Goal: Navigation & Orientation: Understand site structure

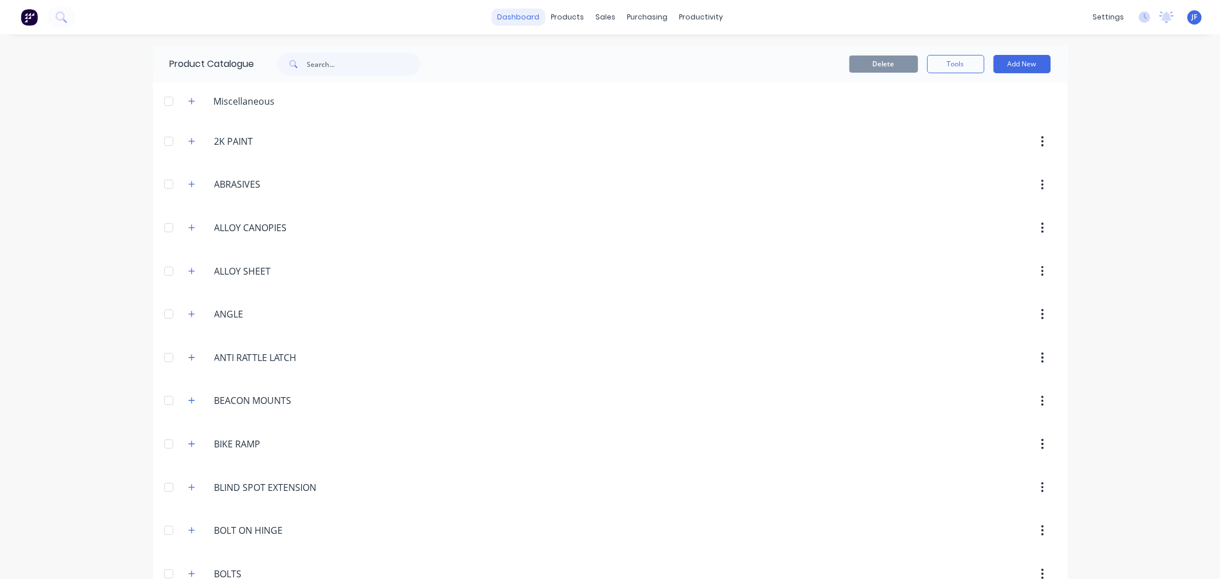
click at [517, 20] on link "dashboard" at bounding box center [518, 17] width 54 height 17
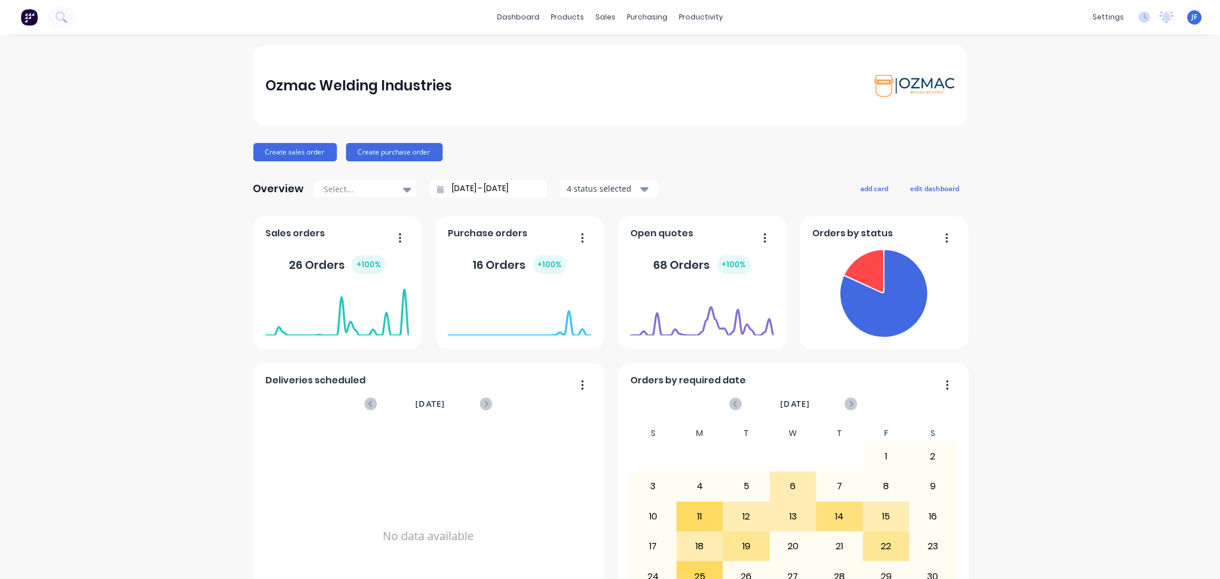
click at [35, 20] on img at bounding box center [29, 17] width 17 height 17
click at [53, 14] on button at bounding box center [61, 17] width 29 height 23
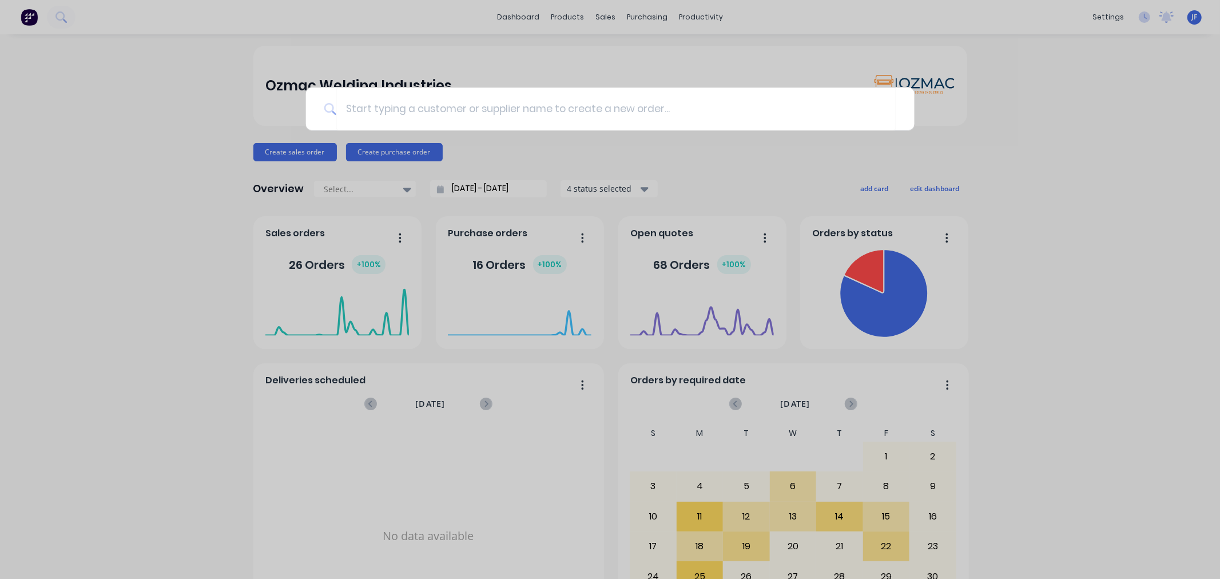
click at [55, 15] on div at bounding box center [610, 289] width 1220 height 579
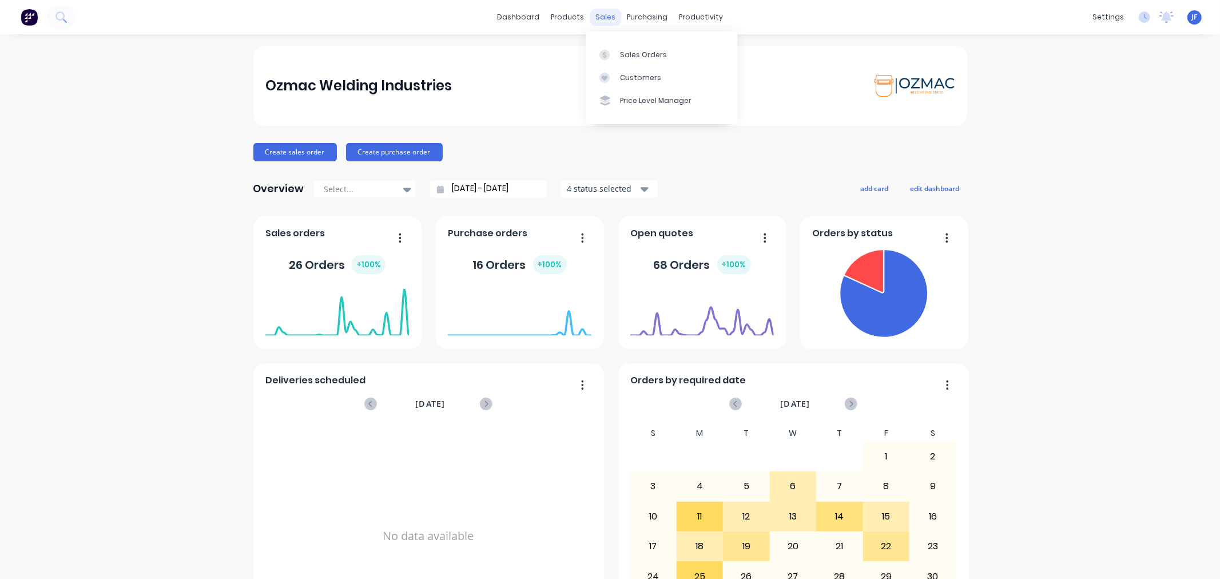
click at [595, 18] on div "sales" at bounding box center [605, 17] width 31 height 17
click at [635, 58] on div "Sales Orders" at bounding box center [643, 55] width 47 height 10
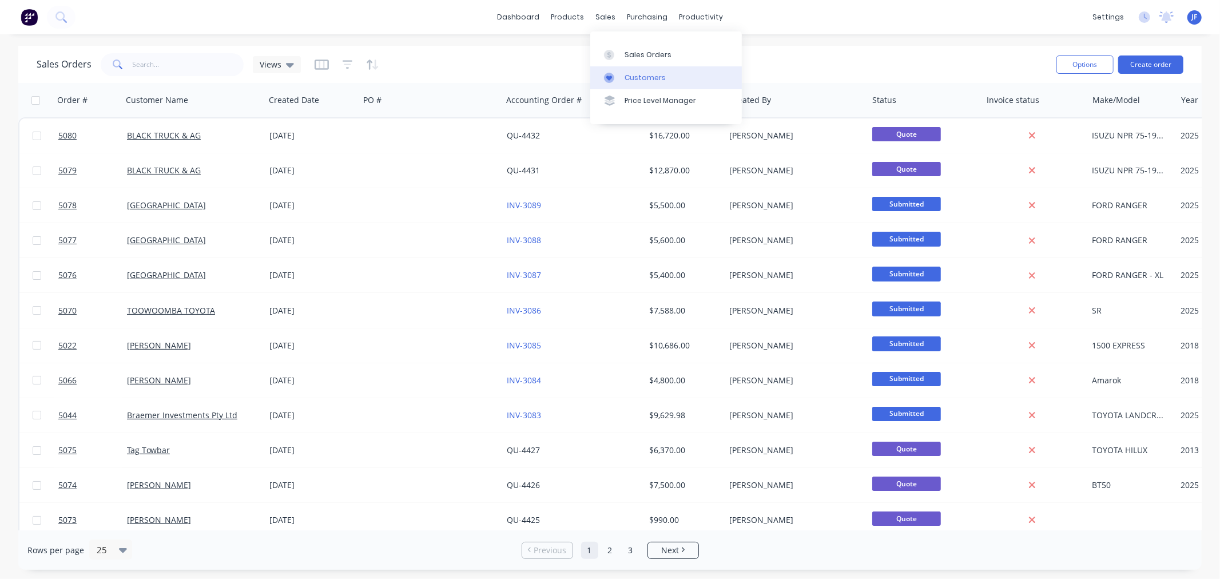
click at [639, 79] on div "Customers" at bounding box center [645, 78] width 41 height 10
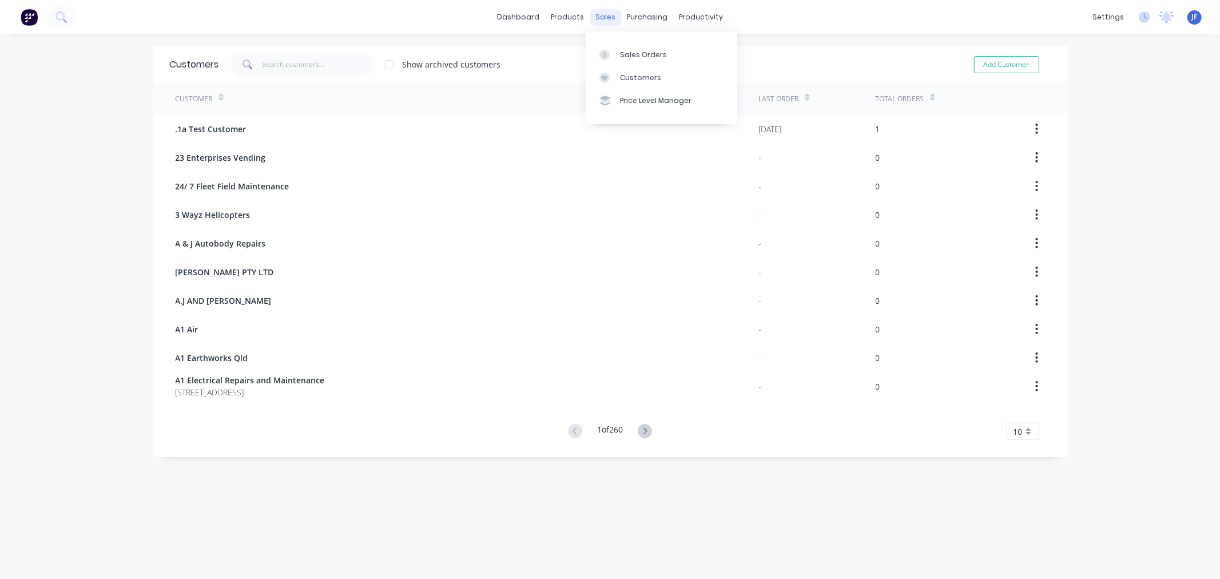
click at [597, 22] on div "sales" at bounding box center [605, 17] width 31 height 17
click at [647, 104] on div "Price Level Manager" at bounding box center [655, 101] width 71 height 10
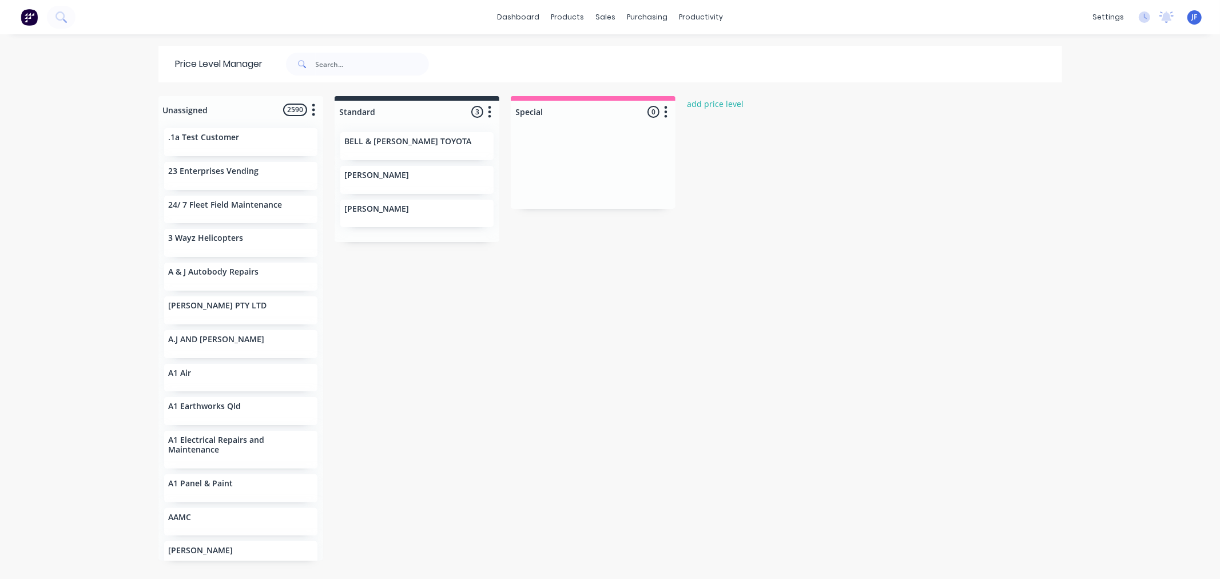
click at [399, 214] on div "[PERSON_NAME]" at bounding box center [417, 210] width 144 height 12
click at [519, 23] on link "dashboard" at bounding box center [518, 17] width 54 height 17
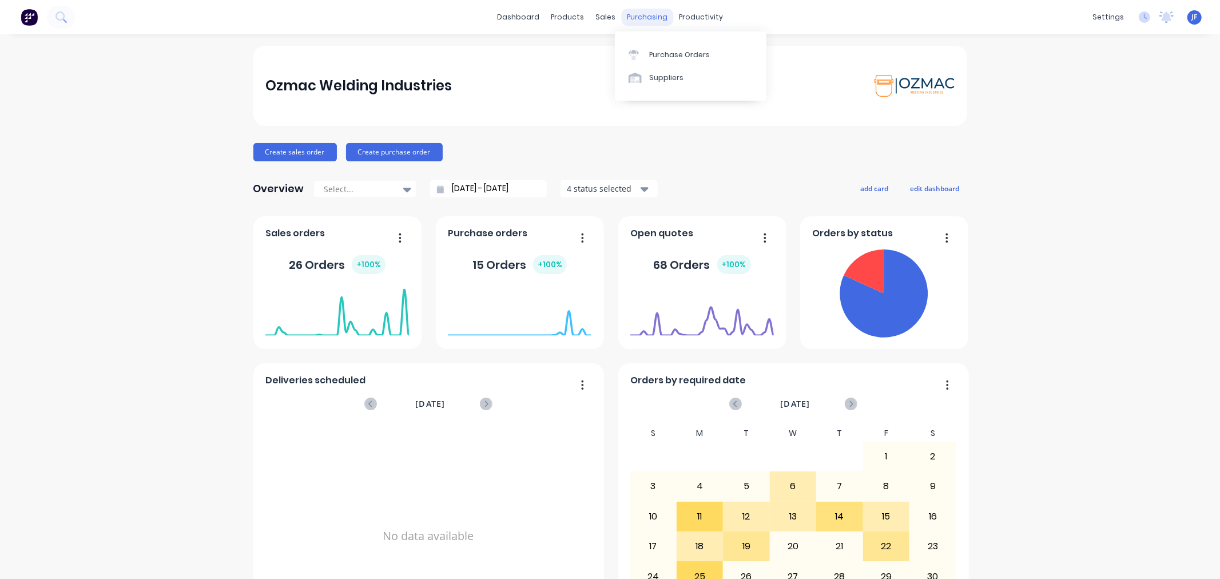
click at [621, 12] on div "purchasing" at bounding box center [647, 17] width 52 height 17
click at [665, 57] on div "Purchase Orders" at bounding box center [679, 55] width 61 height 10
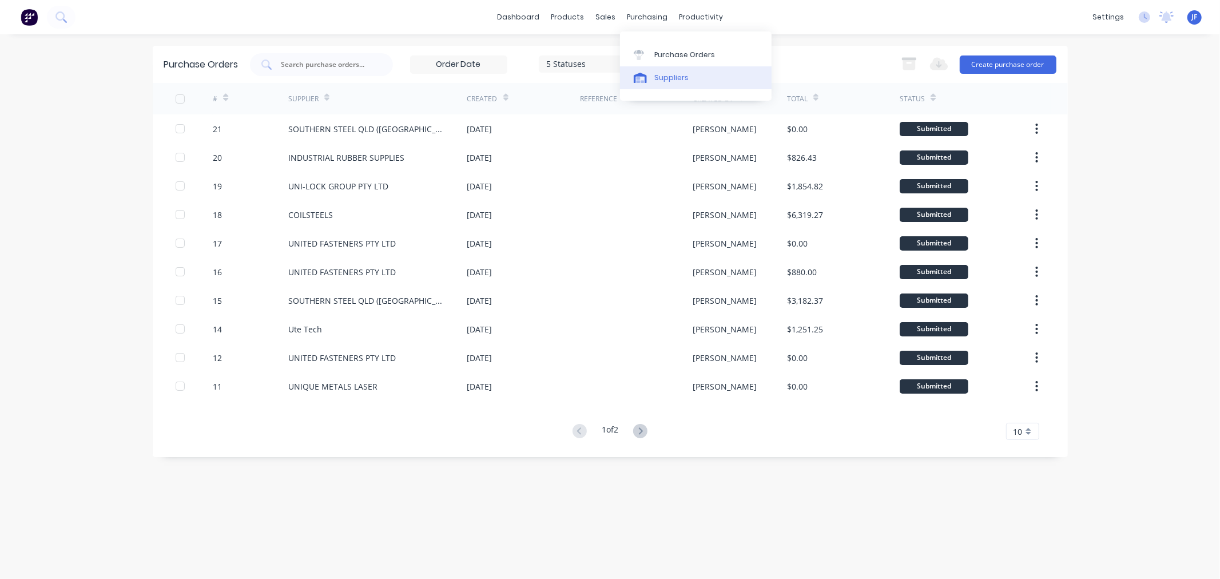
click at [662, 78] on div "Suppliers" at bounding box center [671, 78] width 34 height 10
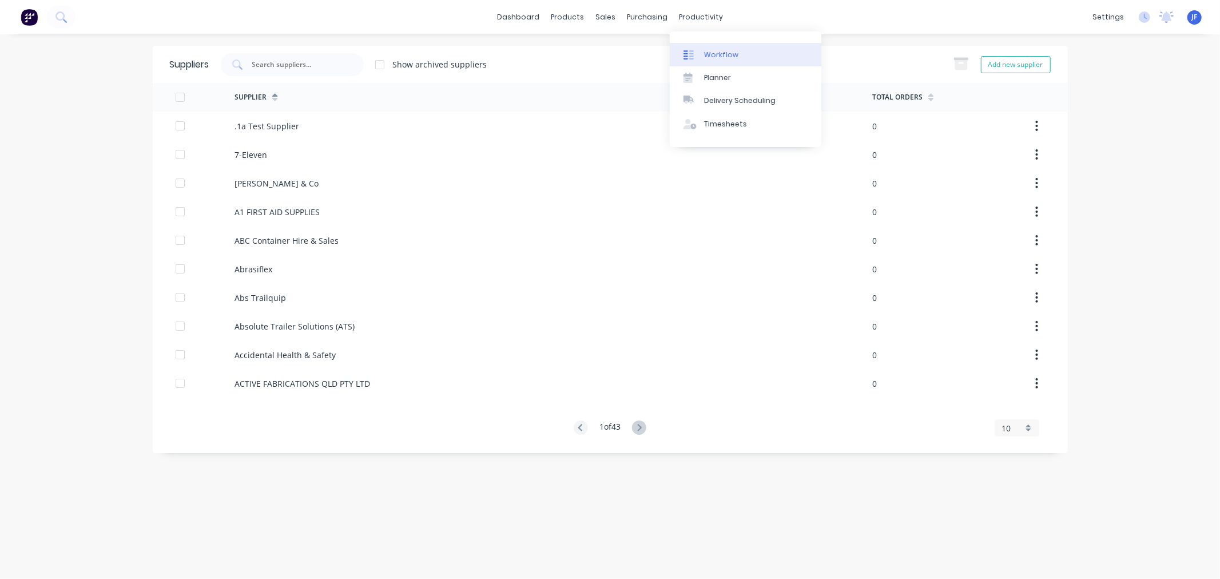
click at [704, 55] on div "Workflow" at bounding box center [721, 55] width 34 height 10
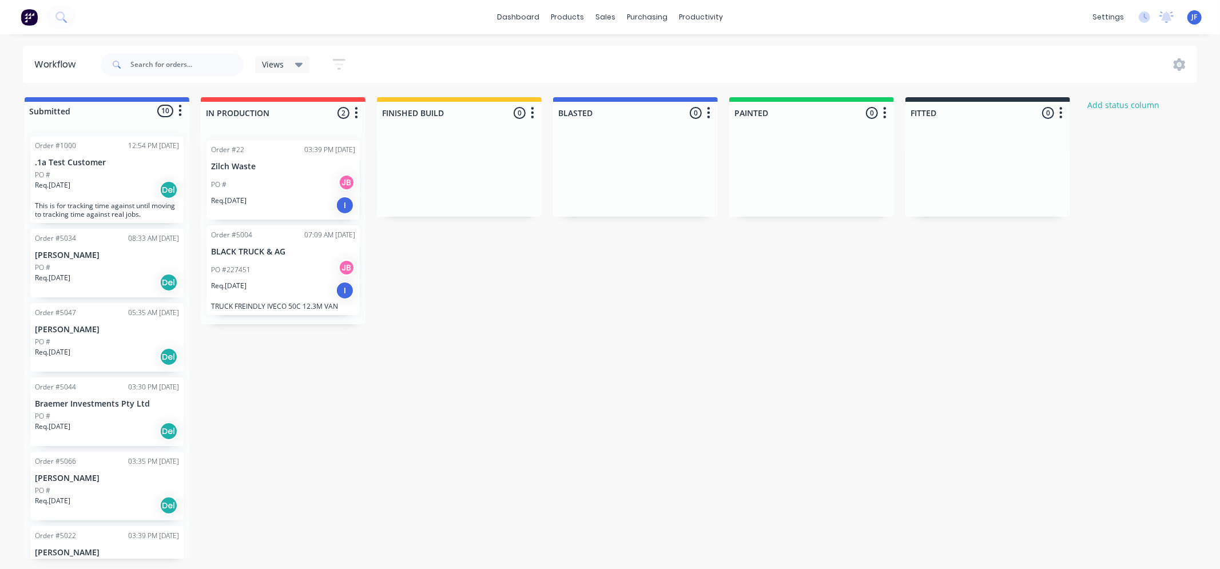
click at [111, 273] on div "Req. [DATE] Del" at bounding box center [107, 282] width 144 height 19
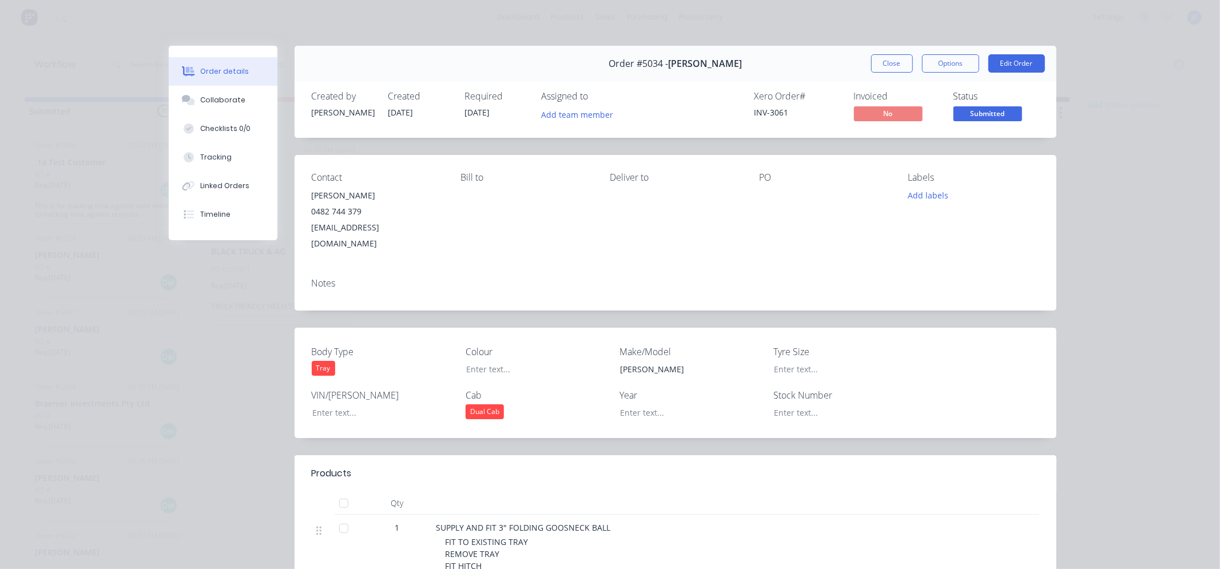
click at [1122, 82] on div "Order details Collaborate Checklists 0/0 Tracking Linked Orders Timeline Order …" at bounding box center [610, 284] width 1220 height 569
click at [877, 70] on button "Close" at bounding box center [892, 63] width 42 height 18
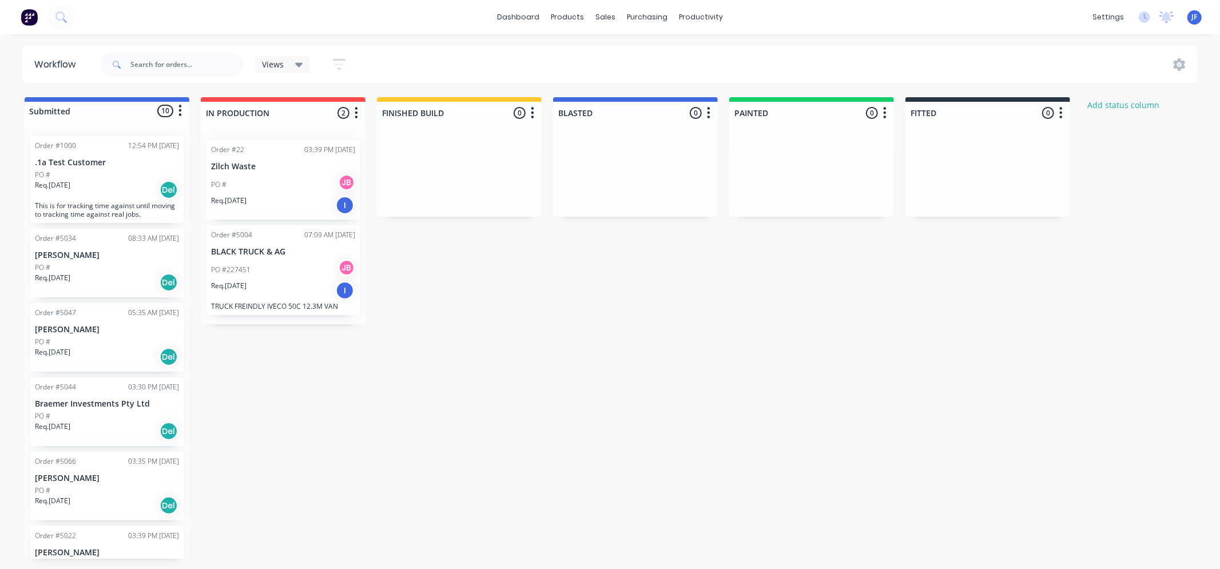
click at [98, 408] on p "Braemer Investments Pty Ltd" at bounding box center [107, 404] width 144 height 10
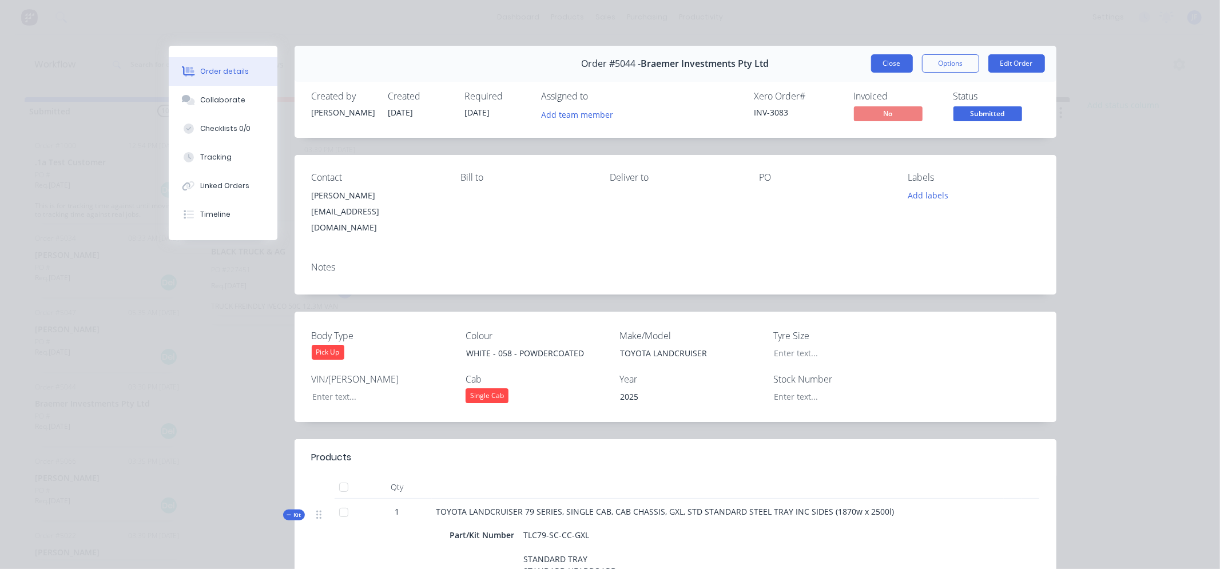
click at [873, 66] on button "Close" at bounding box center [892, 63] width 42 height 18
